Goal: Task Accomplishment & Management: Complete application form

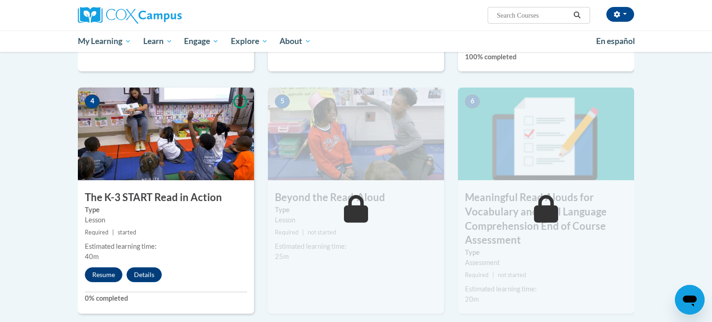
scroll to position [434, 0]
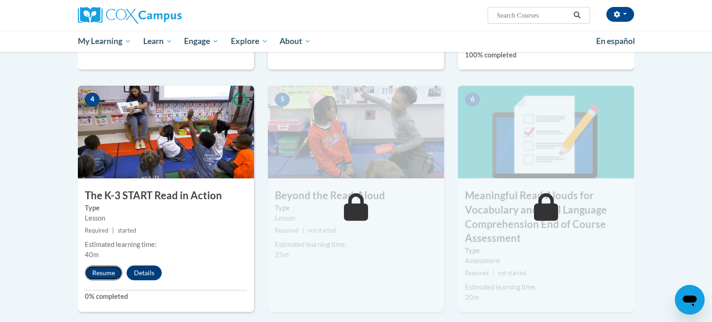
click at [99, 273] on button "Resume" at bounding box center [104, 273] width 38 height 15
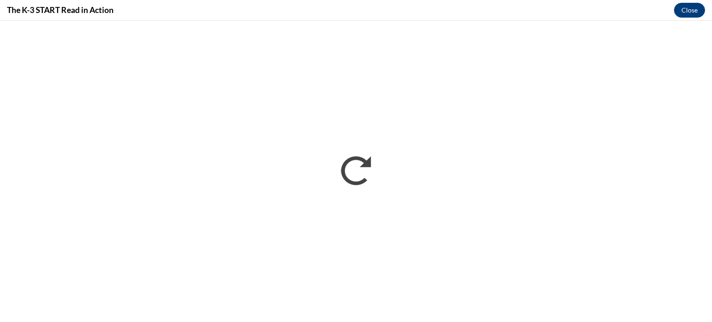
scroll to position [0, 0]
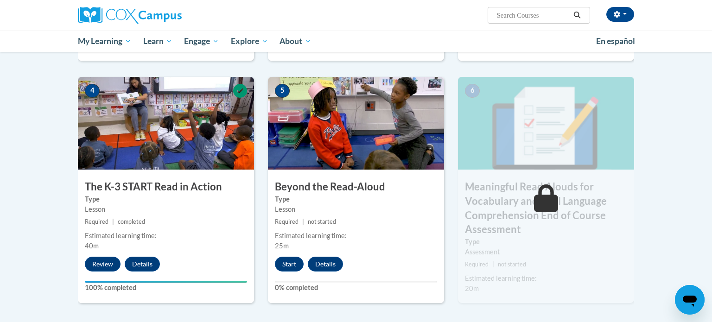
scroll to position [446, 0]
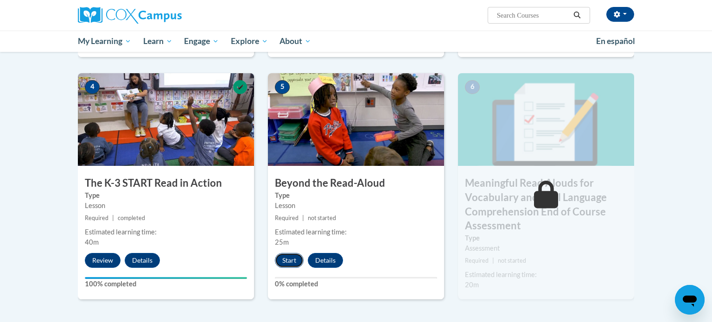
click at [283, 258] on button "Start" at bounding box center [289, 260] width 29 height 15
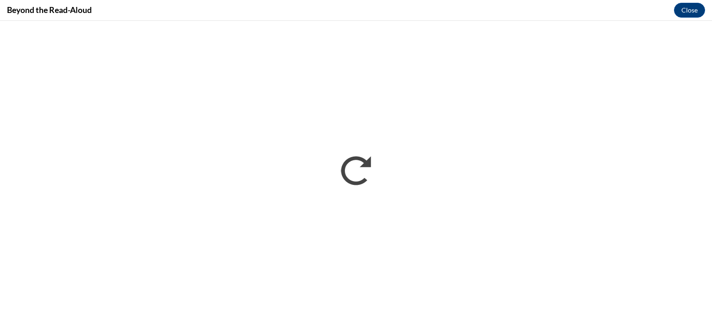
scroll to position [0, 0]
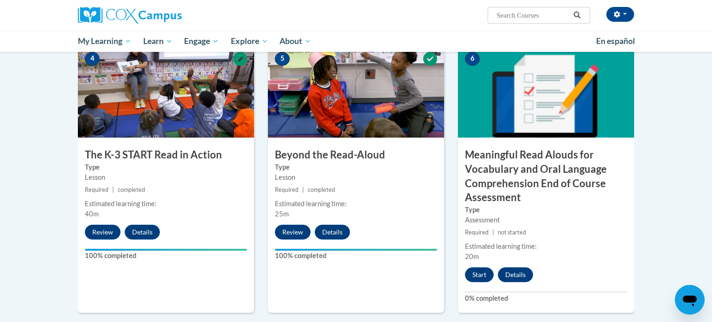
scroll to position [477, 0]
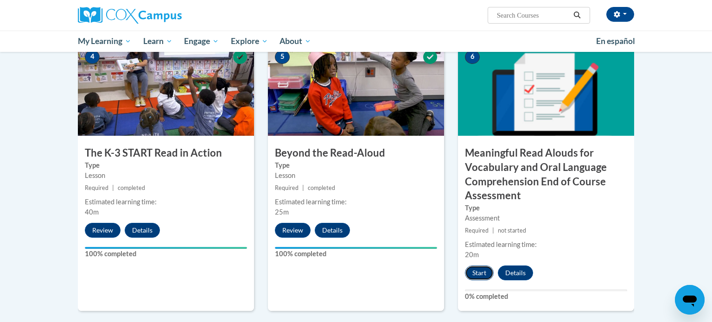
click at [483, 274] on button "Start" at bounding box center [479, 273] width 29 height 15
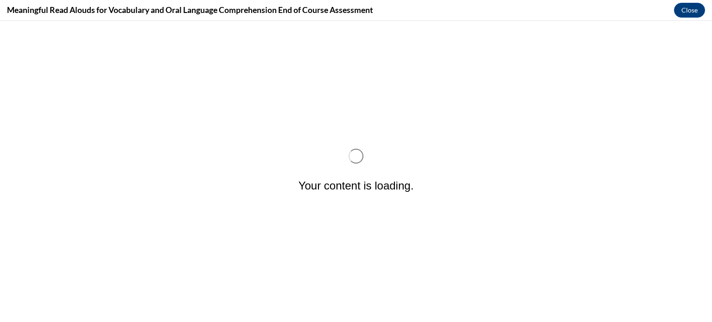
scroll to position [0, 0]
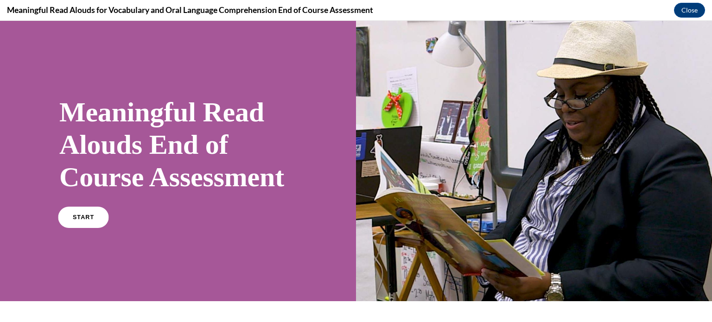
click at [69, 228] on link "START" at bounding box center [83, 217] width 51 height 21
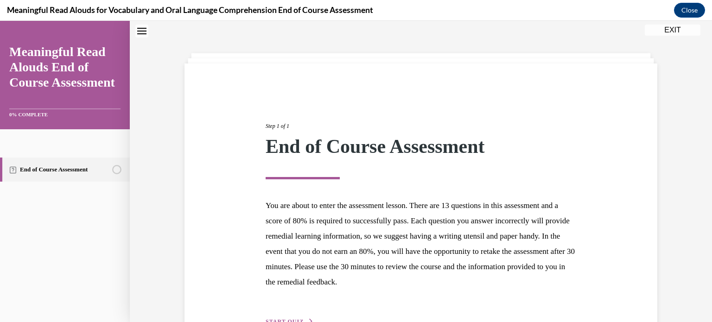
scroll to position [88, 0]
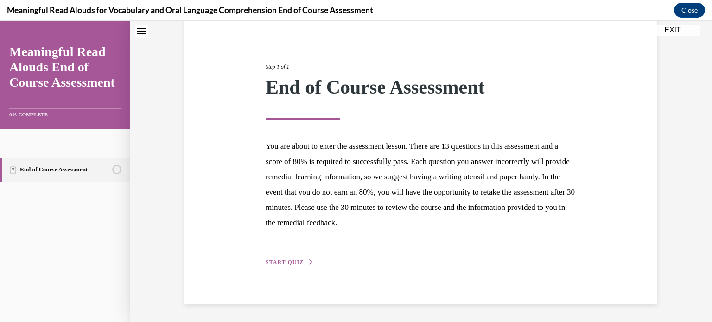
click at [300, 261] on span "START QUIZ" at bounding box center [285, 262] width 38 height 6
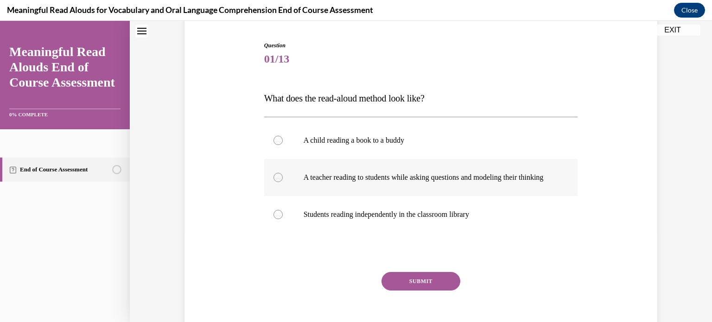
click at [284, 180] on label "A teacher reading to students while asking questions and modeling their thinking" at bounding box center [421, 177] width 314 height 37
click at [283, 180] on input "A teacher reading to students while asking questions and modeling their thinking" at bounding box center [278, 177] width 9 height 9
radio input "true"
click at [448, 286] on button "SUBMIT" at bounding box center [421, 281] width 79 height 19
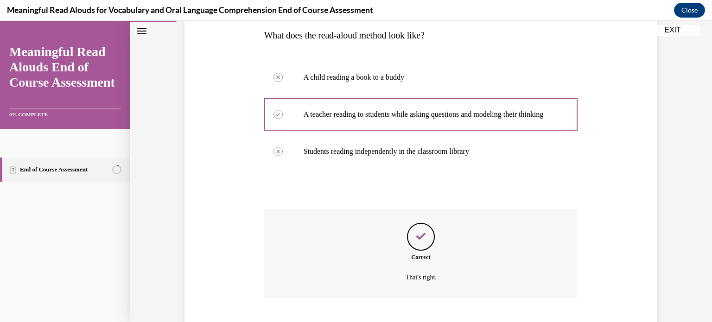
scroll to position [216, 0]
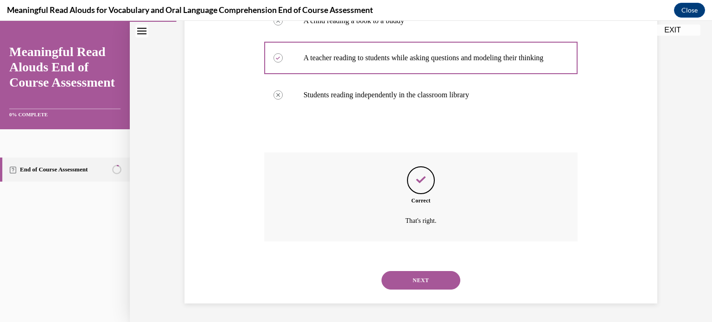
click at [447, 286] on button "NEXT" at bounding box center [421, 280] width 79 height 19
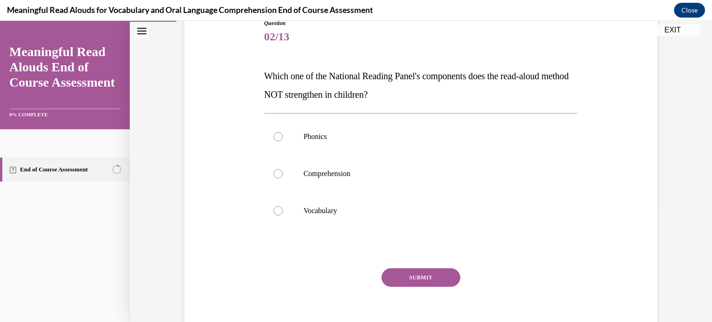
scroll to position [111, 0]
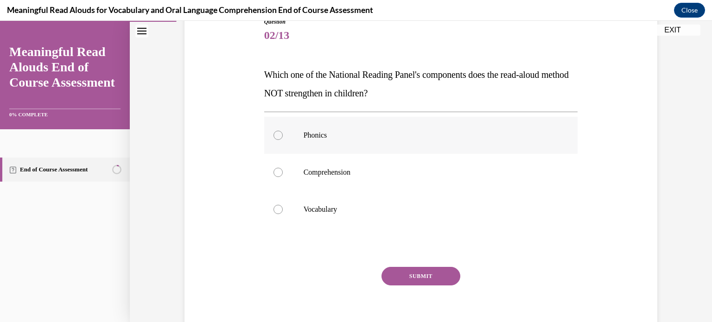
click at [278, 140] on label "Phonics" at bounding box center [421, 135] width 314 height 37
click at [278, 140] on input "Phonics" at bounding box center [278, 135] width 9 height 9
radio input "true"
click at [396, 273] on button "SUBMIT" at bounding box center [421, 276] width 79 height 19
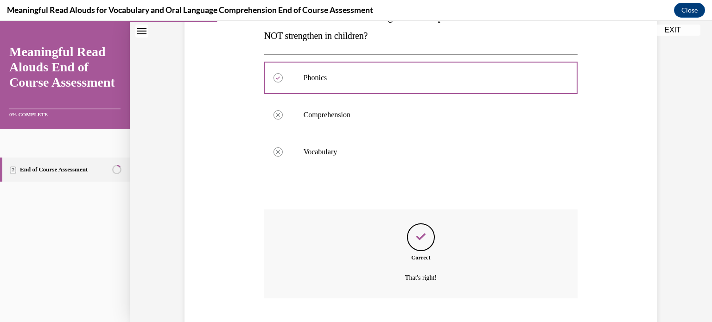
scroll to position [225, 0]
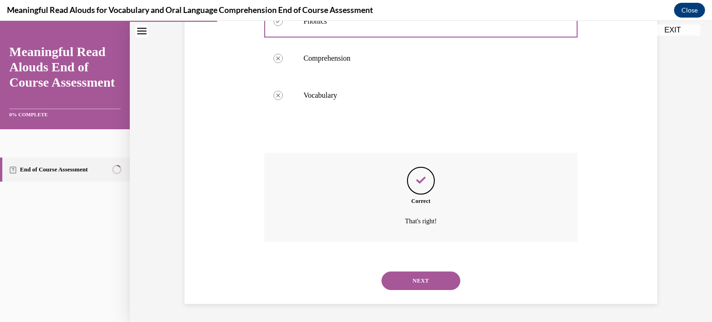
click at [396, 273] on button "NEXT" at bounding box center [421, 281] width 79 height 19
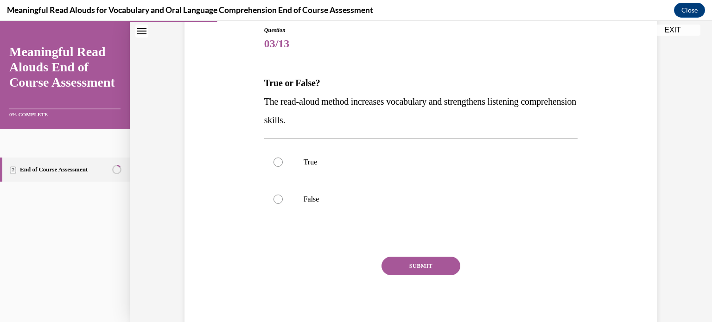
scroll to position [104, 0]
click at [282, 160] on div at bounding box center [278, 161] width 9 height 9
click at [282, 160] on input "True" at bounding box center [278, 161] width 9 height 9
radio input "true"
click at [440, 261] on button "SUBMIT" at bounding box center [421, 265] width 79 height 19
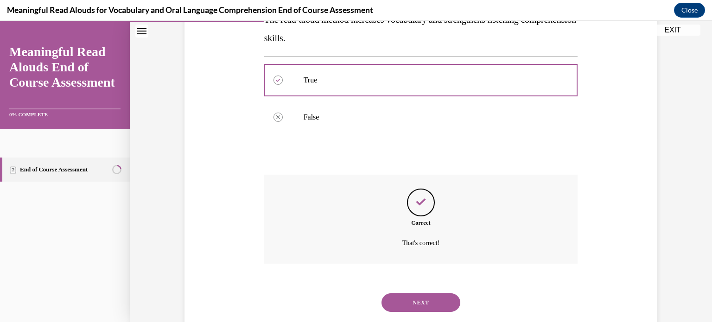
scroll to position [207, 0]
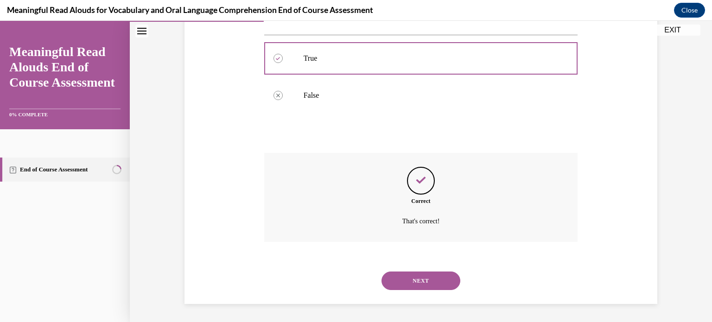
click at [432, 285] on button "NEXT" at bounding box center [421, 281] width 79 height 19
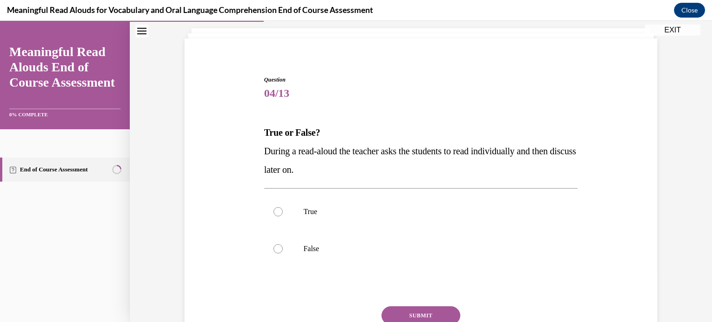
scroll to position [56, 0]
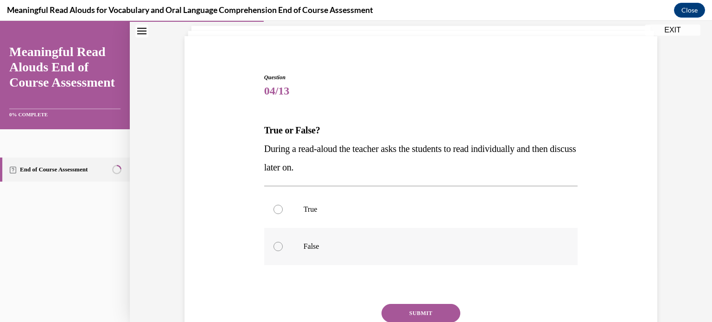
click at [288, 242] on label "False" at bounding box center [421, 246] width 314 height 37
click at [283, 242] on input "False" at bounding box center [278, 246] width 9 height 9
radio input "true"
click at [402, 304] on button "SUBMIT" at bounding box center [421, 313] width 79 height 19
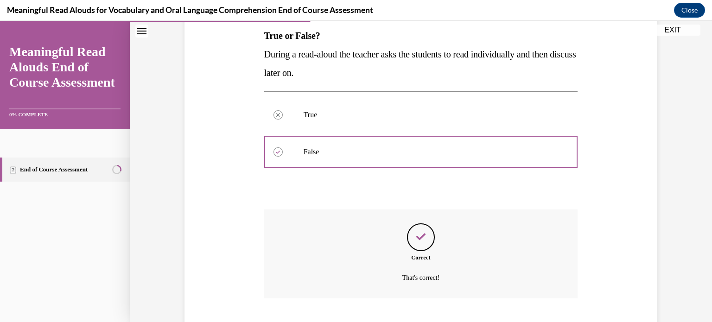
scroll to position [207, 0]
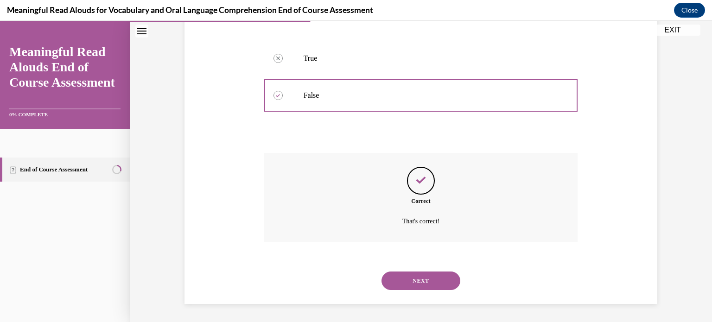
click at [408, 276] on button "NEXT" at bounding box center [421, 281] width 79 height 19
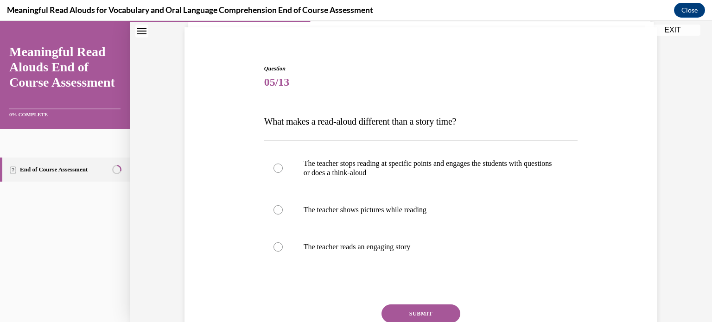
scroll to position [65, 0]
click at [385, 168] on p "The teacher stops reading at specific points and engages the students with ques…" at bounding box center [429, 167] width 251 height 19
click at [283, 168] on input "The teacher stops reading at specific points and engages the students with ques…" at bounding box center [278, 167] width 9 height 9
radio input "true"
click at [405, 308] on button "SUBMIT" at bounding box center [421, 313] width 79 height 19
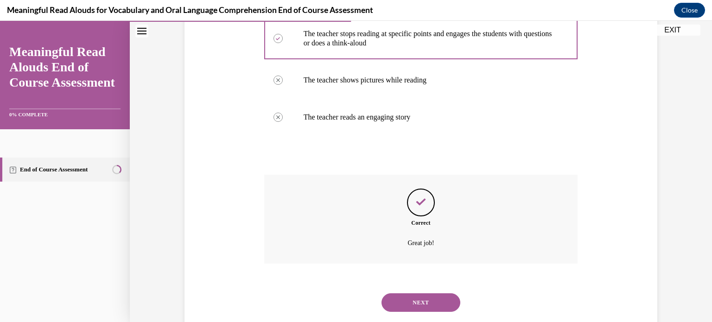
scroll to position [216, 0]
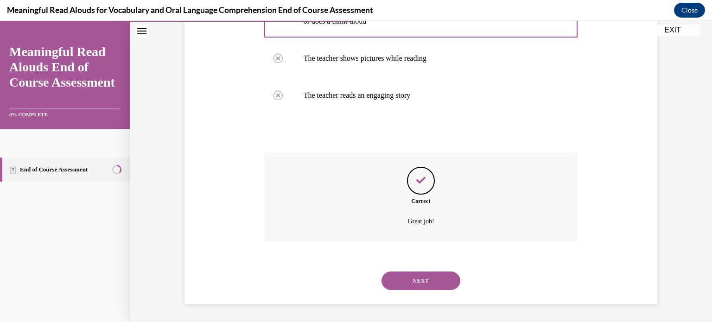
click at [419, 284] on button "NEXT" at bounding box center [421, 281] width 79 height 19
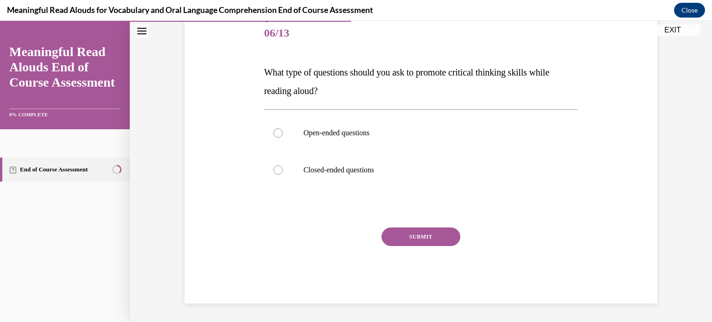
scroll to position [102, 0]
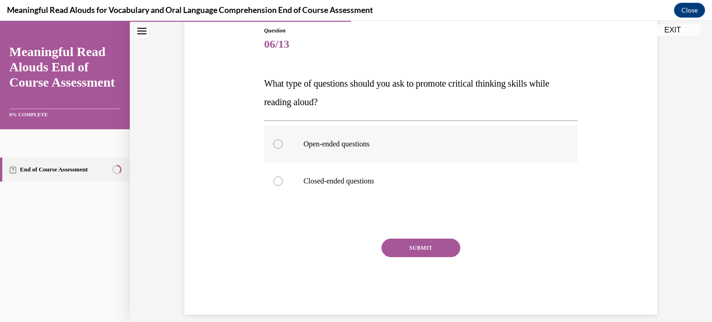
click at [334, 137] on label "Open-ended questions" at bounding box center [421, 144] width 314 height 37
click at [283, 140] on input "Open-ended questions" at bounding box center [278, 144] width 9 height 9
radio input "true"
click at [412, 246] on button "SUBMIT" at bounding box center [421, 248] width 79 height 19
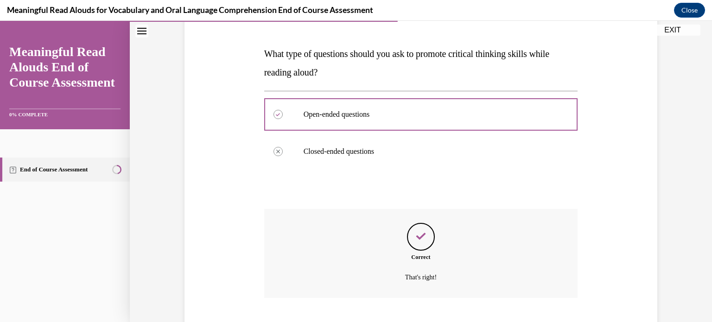
scroll to position [188, 0]
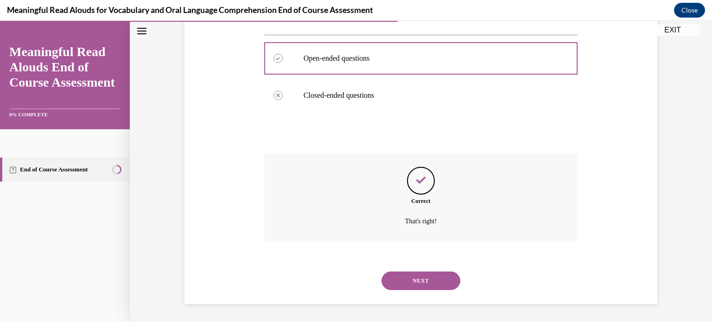
click at [408, 278] on button "NEXT" at bounding box center [421, 281] width 79 height 19
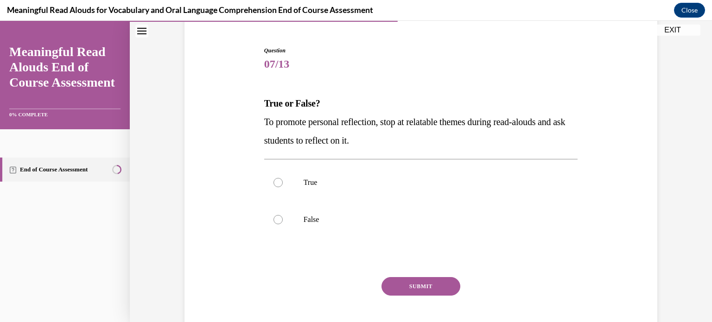
scroll to position [84, 0]
click at [306, 179] on p "True" at bounding box center [429, 181] width 251 height 9
click at [283, 179] on input "True" at bounding box center [278, 181] width 9 height 9
radio input "true"
click at [418, 286] on button "SUBMIT" at bounding box center [421, 285] width 79 height 19
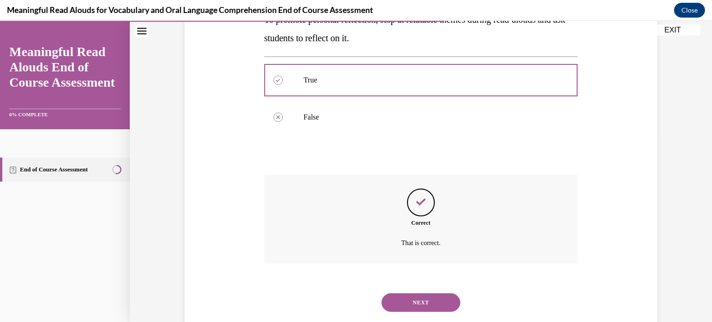
scroll to position [207, 0]
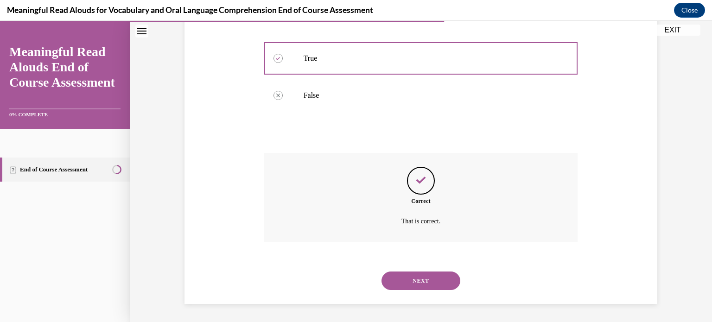
click at [418, 286] on button "NEXT" at bounding box center [421, 281] width 79 height 19
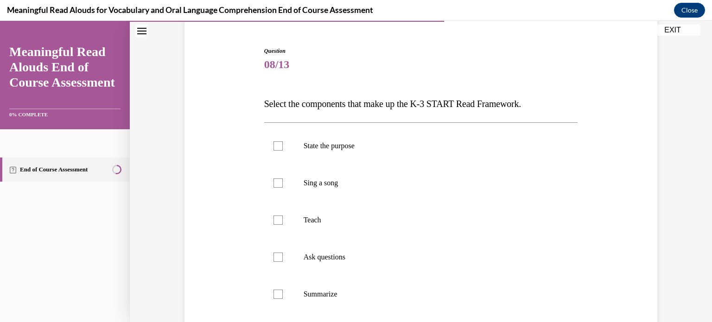
scroll to position [87, 0]
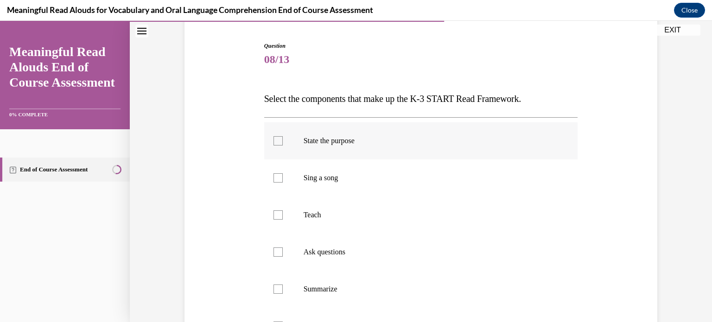
click at [277, 144] on div at bounding box center [278, 140] width 9 height 9
click at [277, 144] on input "State the purpose" at bounding box center [278, 140] width 9 height 9
checkbox input "true"
click at [282, 211] on label "Teach" at bounding box center [421, 215] width 314 height 37
click at [282, 211] on input "Teach" at bounding box center [278, 214] width 9 height 9
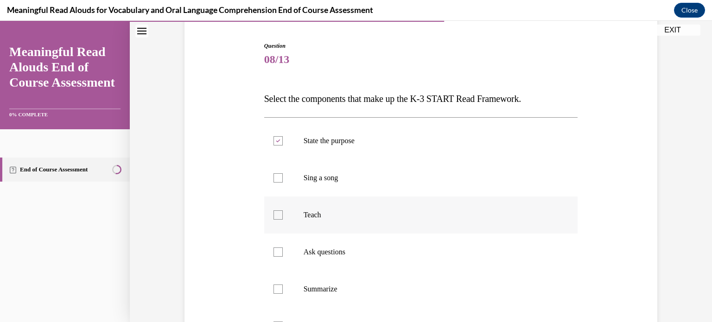
checkbox input "true"
click at [278, 256] on div at bounding box center [278, 252] width 9 height 9
click at [278, 256] on input "Ask questions" at bounding box center [278, 252] width 9 height 9
checkbox input "true"
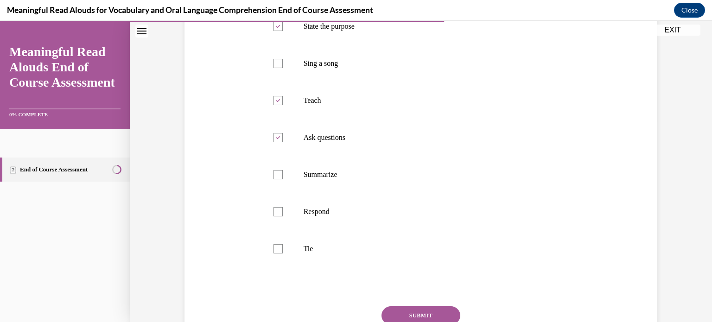
scroll to position [206, 0]
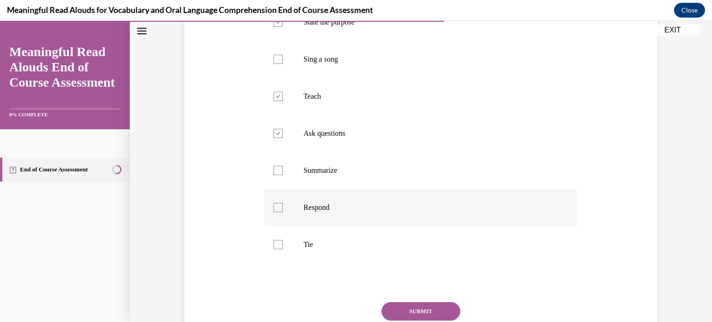
click at [274, 216] on label "Respond" at bounding box center [421, 207] width 314 height 37
click at [274, 212] on input "Respond" at bounding box center [278, 207] width 9 height 9
checkbox input "true"
click at [278, 247] on div at bounding box center [278, 244] width 9 height 9
click at [278, 247] on input "Tie" at bounding box center [278, 244] width 9 height 9
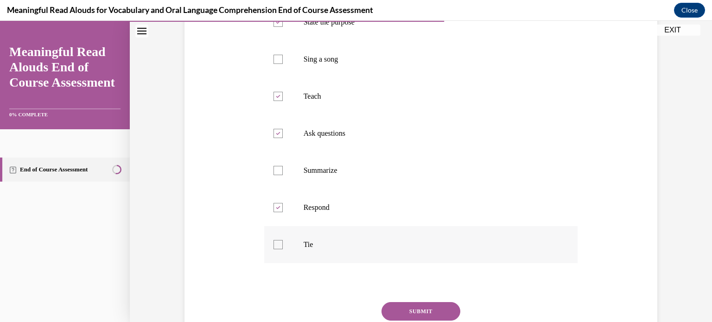
checkbox input "true"
click at [446, 320] on button "SUBMIT" at bounding box center [421, 311] width 79 height 19
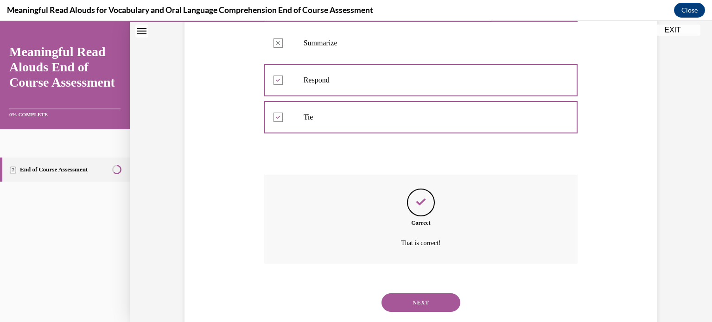
scroll to position [355, 0]
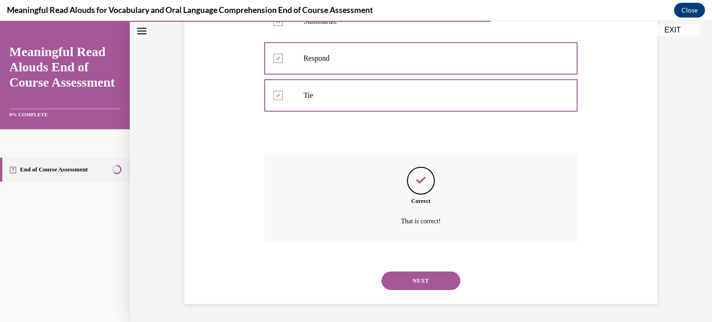
click at [434, 281] on button "NEXT" at bounding box center [421, 281] width 79 height 19
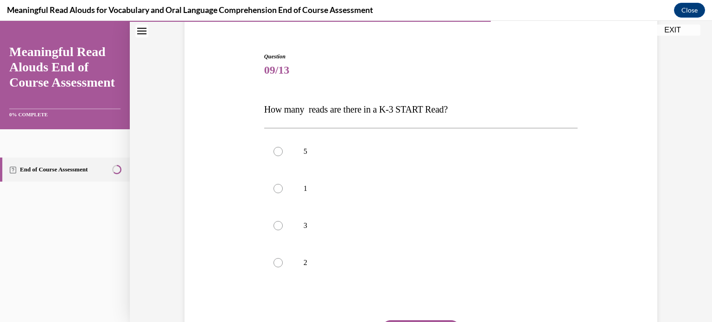
scroll to position [78, 0]
click at [277, 220] on div at bounding box center [278, 224] width 9 height 9
click at [277, 220] on input "3" at bounding box center [278, 224] width 9 height 9
radio input "true"
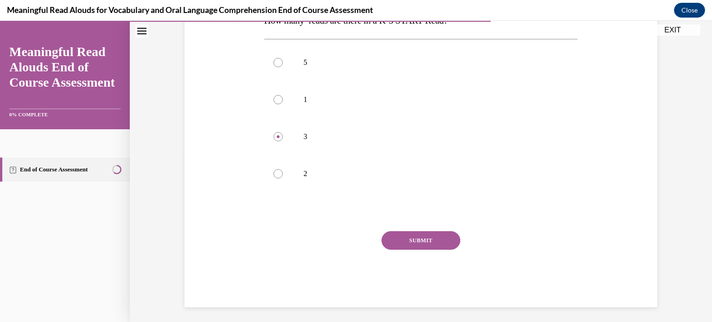
scroll to position [169, 0]
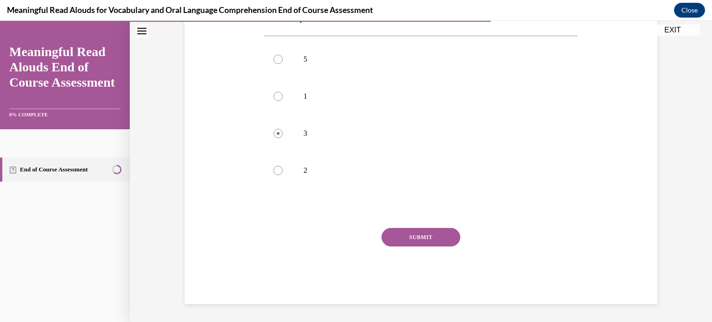
click at [408, 236] on button "SUBMIT" at bounding box center [421, 237] width 79 height 19
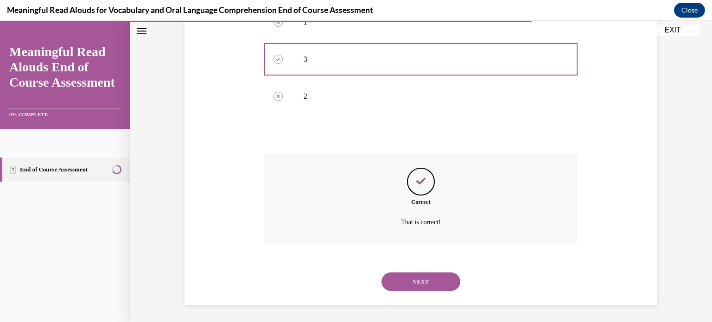
scroll to position [244, 0]
click at [408, 274] on button "NEXT" at bounding box center [421, 281] width 79 height 19
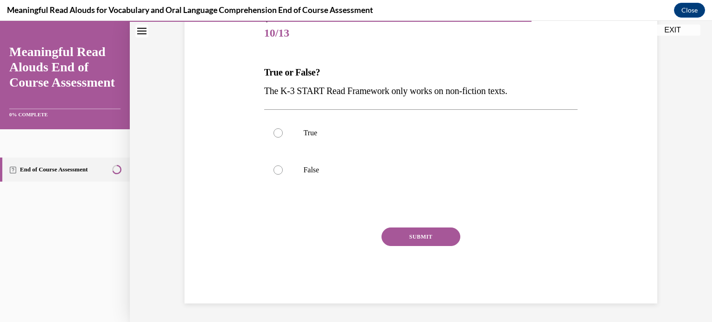
scroll to position [102, 0]
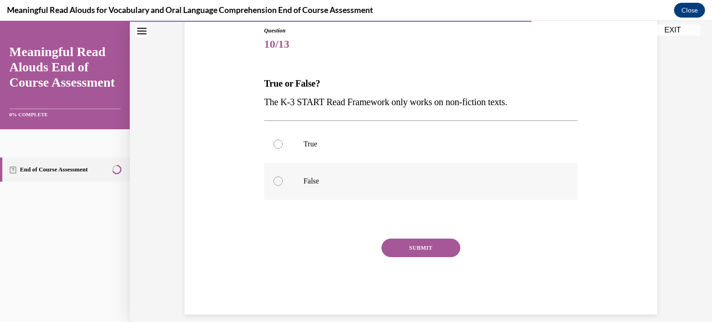
click at [286, 184] on label "False" at bounding box center [421, 181] width 314 height 37
click at [283, 184] on input "False" at bounding box center [278, 181] width 9 height 9
radio input "true"
click at [445, 249] on button "SUBMIT" at bounding box center [421, 248] width 79 height 19
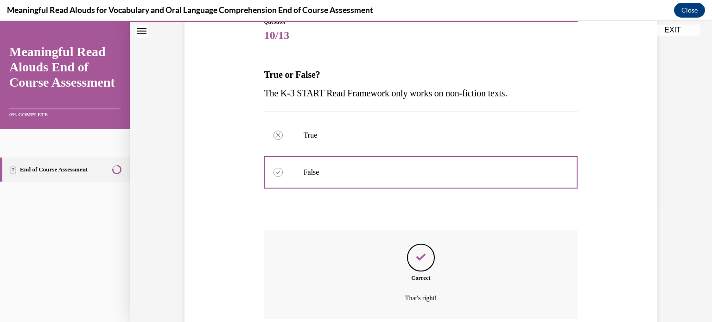
scroll to position [188, 0]
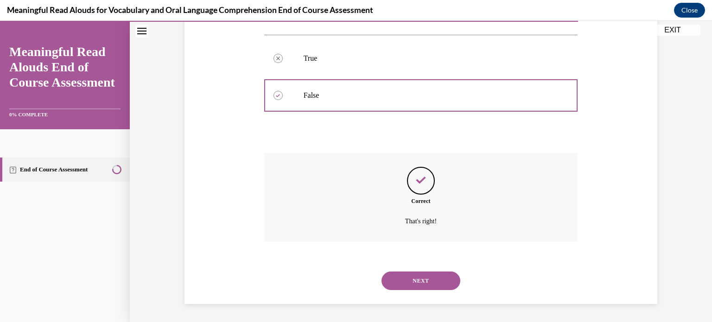
click at [430, 281] on button "NEXT" at bounding box center [421, 281] width 79 height 19
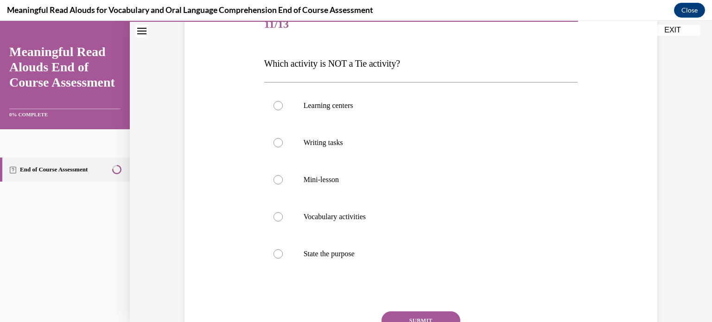
scroll to position [124, 0]
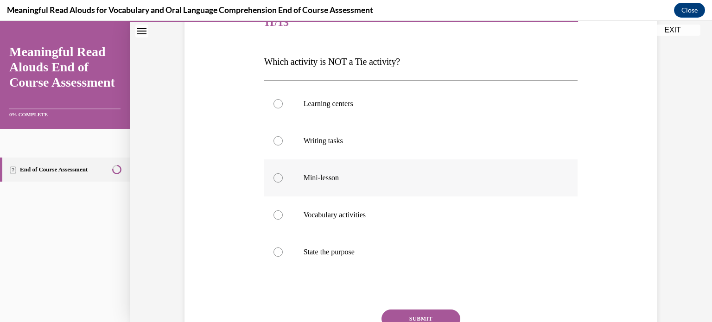
click at [276, 177] on div at bounding box center [278, 177] width 9 height 9
click at [276, 177] on input "Mini-lesson" at bounding box center [278, 177] width 9 height 9
radio input "true"
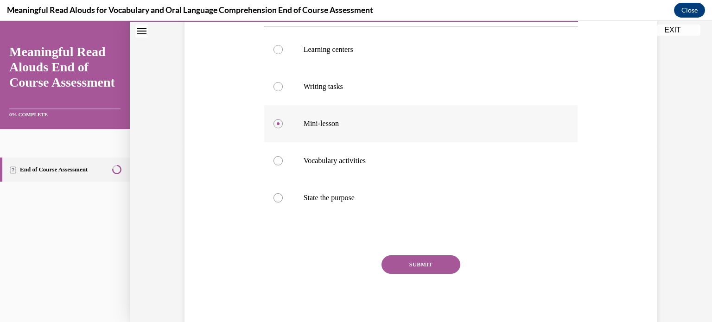
scroll to position [180, 0]
click at [278, 200] on div at bounding box center [278, 196] width 9 height 9
click at [278, 200] on input "State the purpose" at bounding box center [278, 196] width 9 height 9
radio input "true"
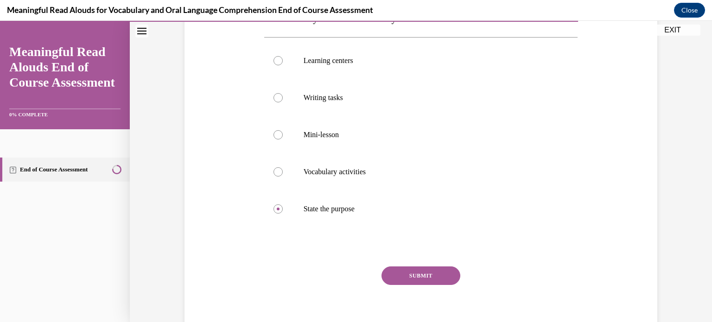
click at [437, 271] on button "SUBMIT" at bounding box center [421, 276] width 79 height 19
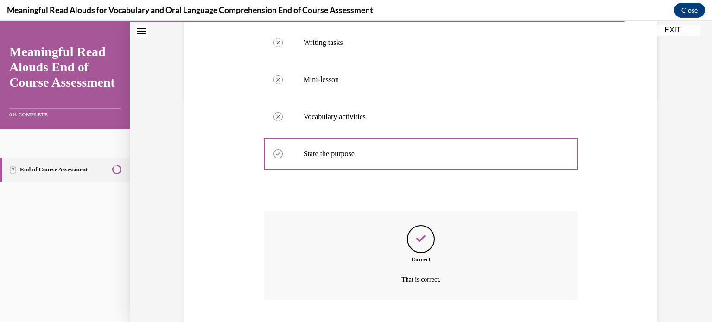
scroll to position [281, 0]
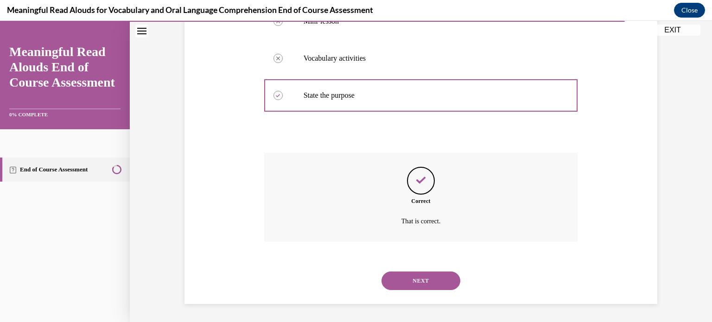
click at [437, 277] on button "NEXT" at bounding box center [421, 281] width 79 height 19
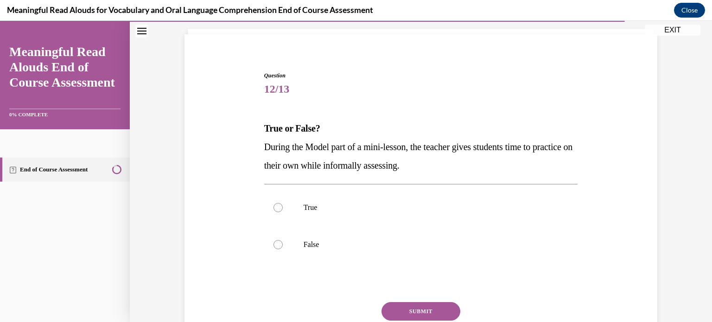
scroll to position [63, 0]
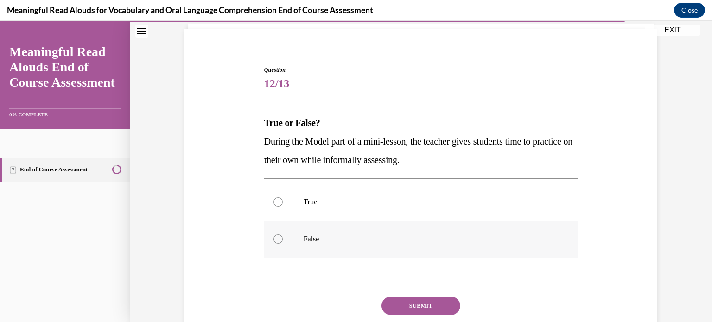
click at [329, 236] on p "False" at bounding box center [429, 239] width 251 height 9
click at [283, 236] on input "False" at bounding box center [278, 239] width 9 height 9
radio input "true"
click at [420, 302] on button "SUBMIT" at bounding box center [421, 306] width 79 height 19
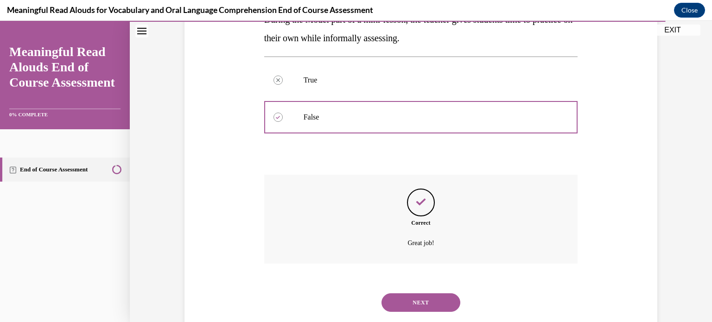
scroll to position [207, 0]
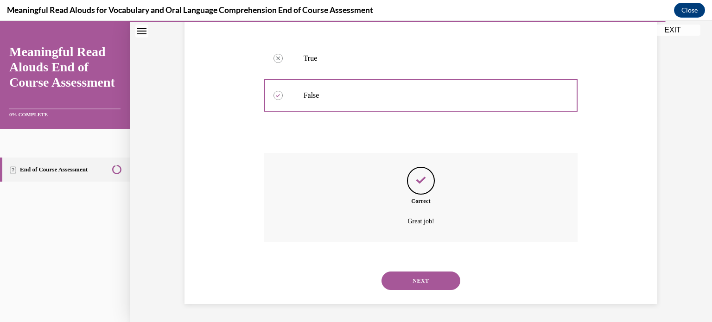
click at [427, 281] on button "NEXT" at bounding box center [421, 281] width 79 height 19
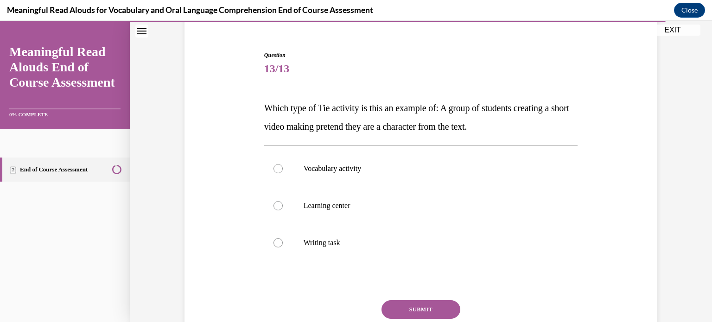
scroll to position [81, 0]
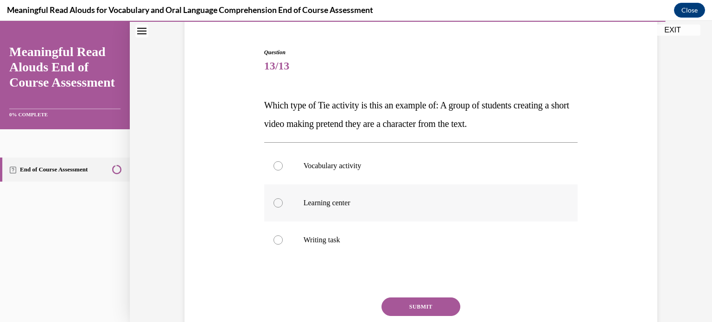
click at [338, 199] on p "Learning center" at bounding box center [429, 202] width 251 height 9
click at [283, 199] on input "Learning center" at bounding box center [278, 202] width 9 height 9
radio input "true"
click at [434, 305] on button "SUBMIT" at bounding box center [421, 307] width 79 height 19
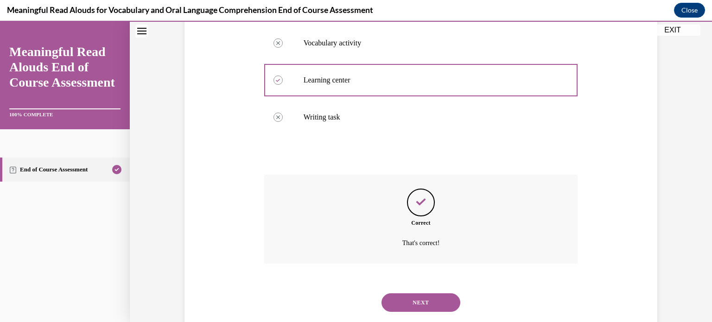
scroll to position [225, 0]
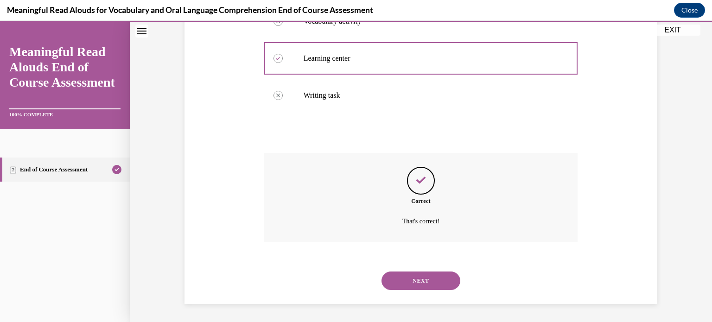
click at [432, 285] on button "NEXT" at bounding box center [421, 281] width 79 height 19
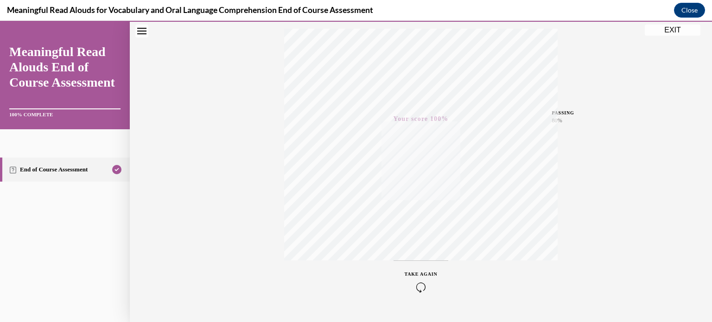
scroll to position [173, 0]
click at [663, 32] on button "EXIT" at bounding box center [673, 30] width 56 height 11
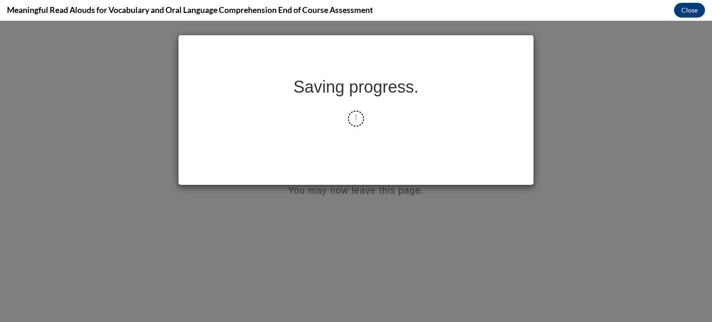
scroll to position [0, 0]
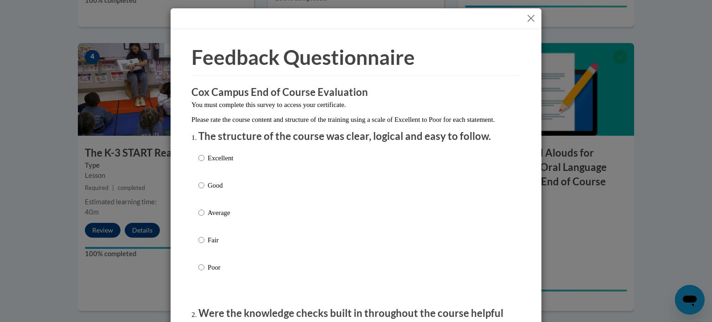
click at [212, 163] on p "Excellent" at bounding box center [221, 158] width 26 height 10
click at [204, 163] on input "Excellent" at bounding box center [201, 158] width 6 height 10
radio input "true"
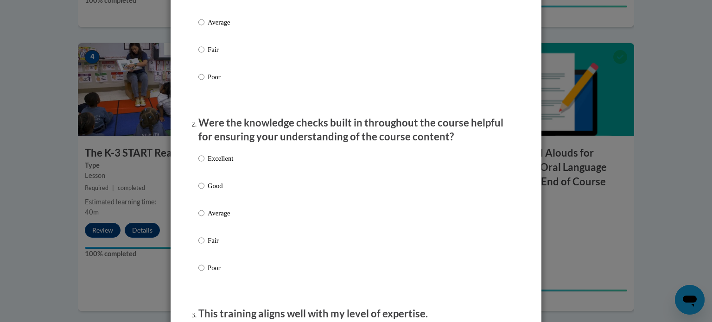
scroll to position [191, 0]
click at [212, 163] on p "Excellent" at bounding box center [221, 158] width 26 height 10
click at [204, 163] on input "Excellent" at bounding box center [201, 158] width 6 height 10
radio input "true"
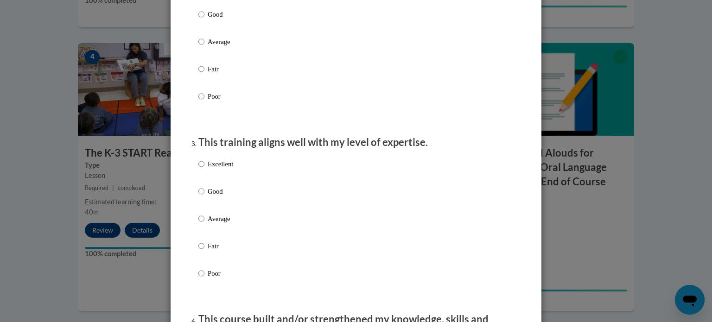
scroll to position [365, 0]
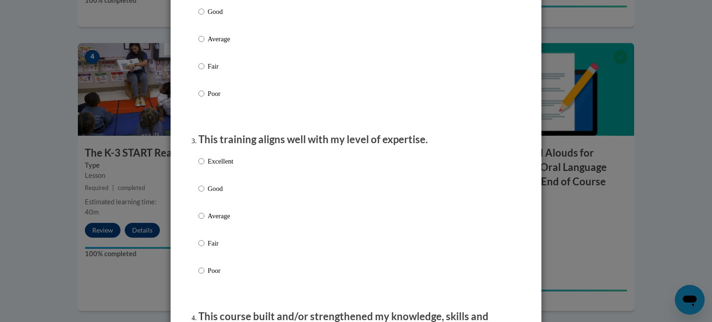
click at [212, 166] on p "Excellent" at bounding box center [221, 161] width 26 height 10
click at [204, 166] on input "Excellent" at bounding box center [201, 161] width 6 height 10
radio input "true"
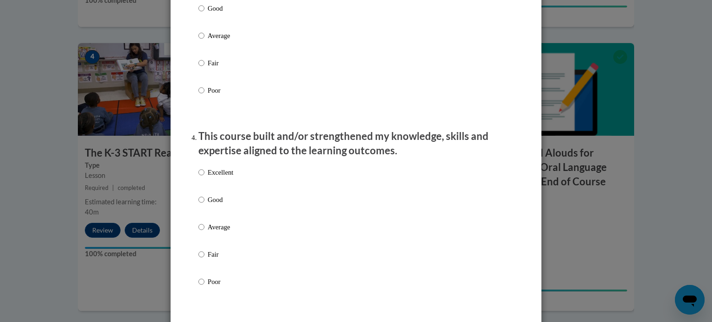
scroll to position [548, 0]
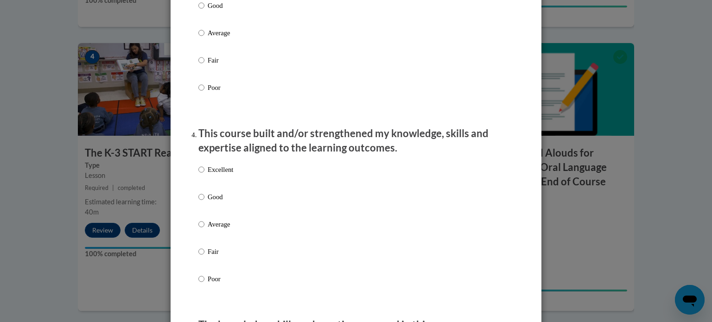
click at [212, 172] on div "Excellent Good Average Fair Poor" at bounding box center [215, 232] width 35 height 144
click at [212, 175] on p "Excellent" at bounding box center [221, 170] width 26 height 10
click at [204, 175] on input "Excellent" at bounding box center [201, 170] width 6 height 10
radio input "true"
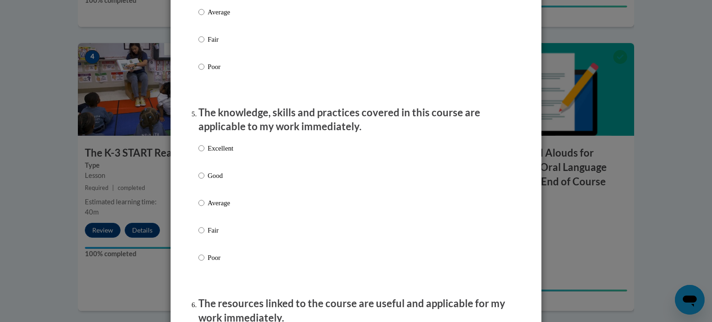
scroll to position [784, 0]
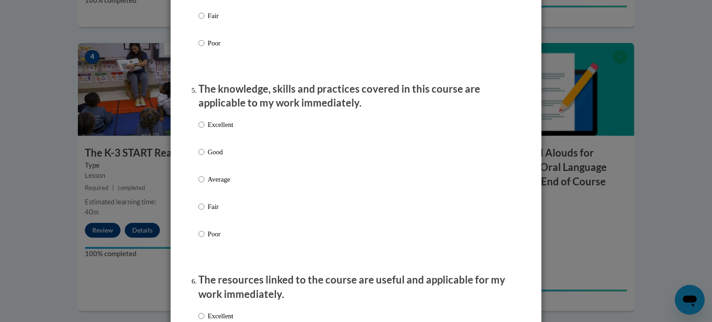
click at [229, 130] on p "Excellent" at bounding box center [221, 125] width 26 height 10
click at [204, 130] on input "Excellent" at bounding box center [201, 125] width 6 height 10
radio input "true"
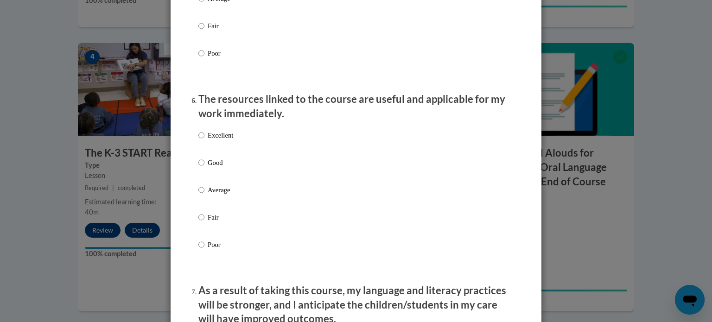
scroll to position [979, 0]
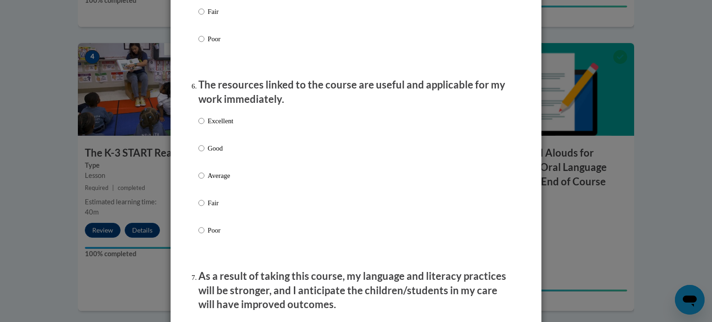
click at [229, 137] on label "Excellent" at bounding box center [215, 128] width 35 height 25
click at [204, 126] on input "Excellent" at bounding box center [201, 121] width 6 height 10
radio input "true"
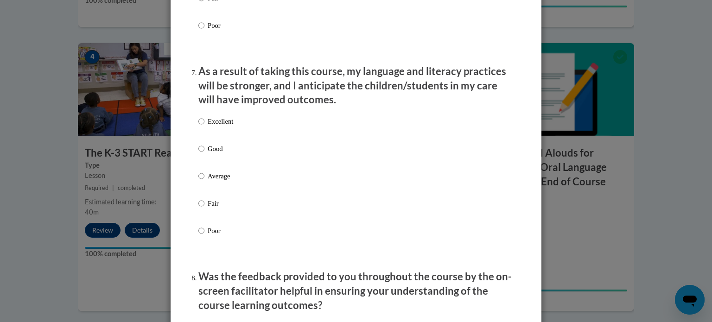
scroll to position [1185, 0]
click at [229, 137] on label "Excellent" at bounding box center [215, 127] width 35 height 25
click at [204, 126] on input "Excellent" at bounding box center [201, 120] width 6 height 10
radio input "true"
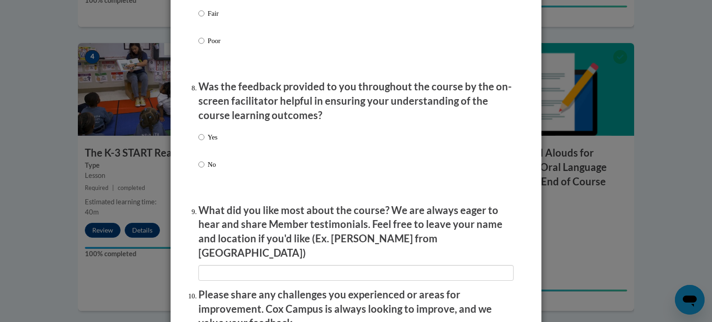
scroll to position [1377, 0]
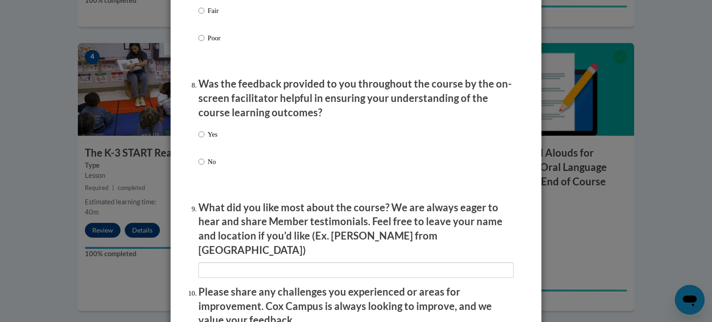
click at [216, 140] on p "Yes" at bounding box center [213, 134] width 10 height 10
click at [204, 140] on input "Yes" at bounding box center [201, 134] width 6 height 10
radio input "true"
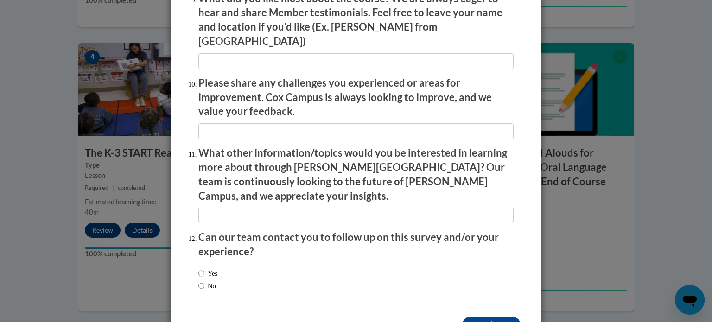
scroll to position [1608, 0]
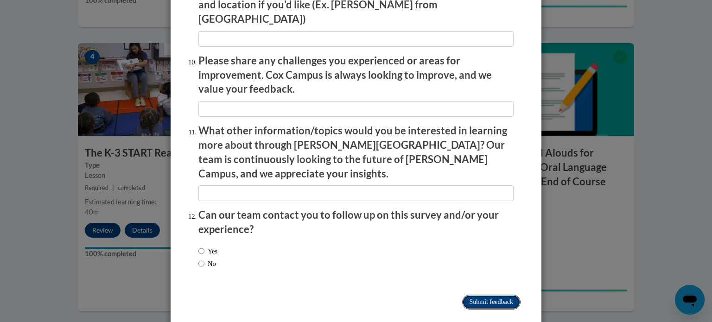
click at [482, 295] on input "Submit feedback" at bounding box center [491, 302] width 58 height 15
